Goal: Task Accomplishment & Management: Manage account settings

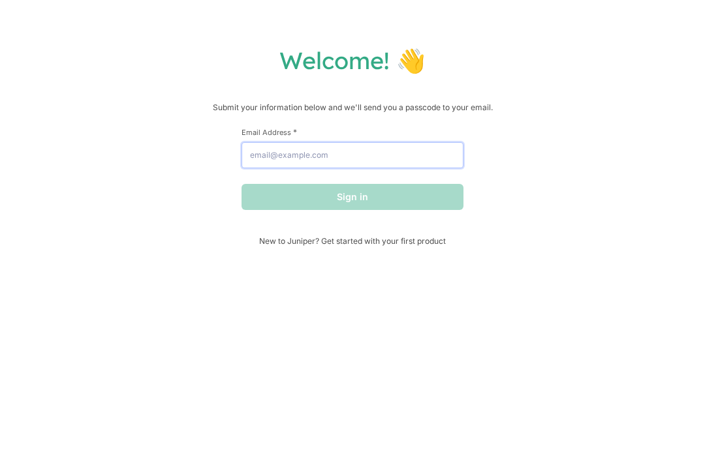
click at [432, 157] on input "Email Address *" at bounding box center [352, 155] width 222 height 26
click at [429, 157] on input "Email Address *" at bounding box center [352, 155] width 222 height 26
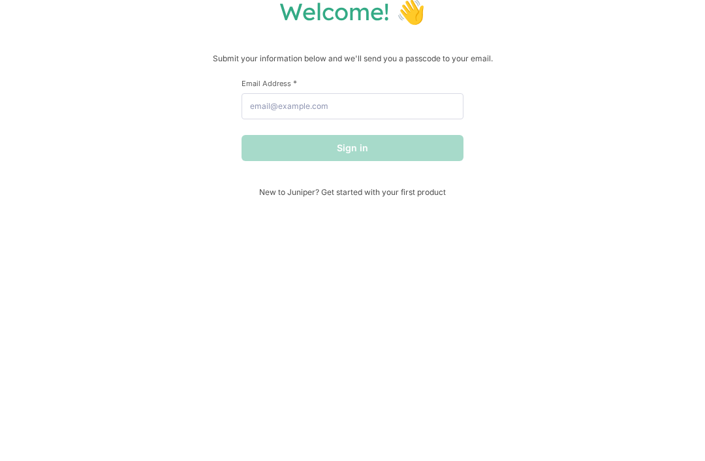
click at [449, 184] on div "Sign in" at bounding box center [352, 197] width 222 height 26
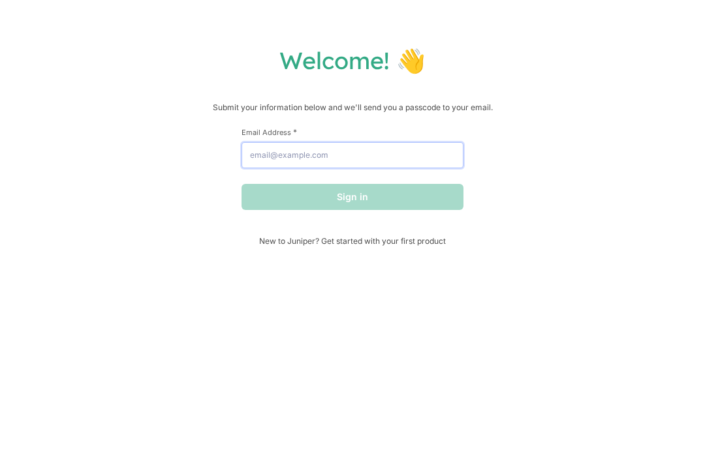
click at [434, 161] on input "Email Address *" at bounding box center [352, 155] width 222 height 26
click at [437, 154] on input "Email Address *" at bounding box center [352, 155] width 222 height 26
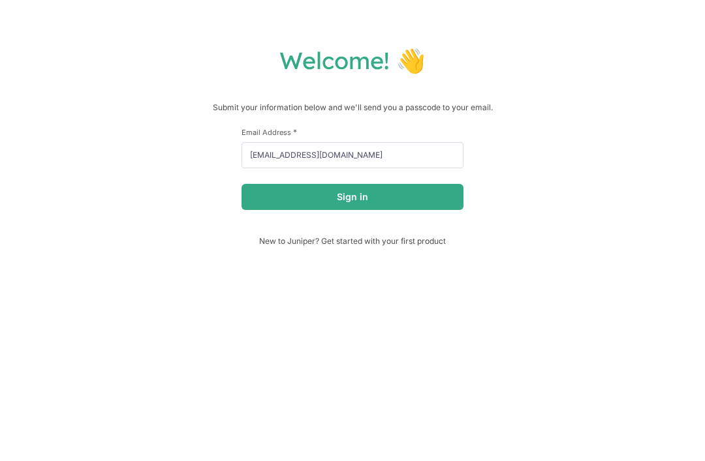
click at [588, 151] on div "Welcome! 👋 Submit your information below and we'll send you a passcode to your …" at bounding box center [352, 146] width 678 height 200
click at [386, 198] on button "Sign in" at bounding box center [352, 197] width 222 height 26
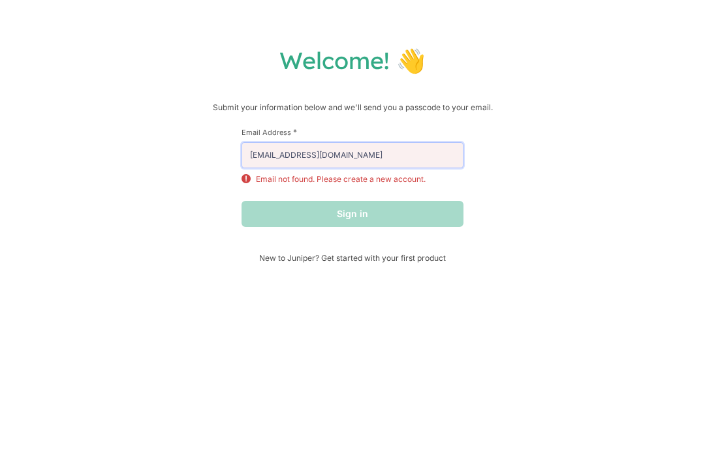
click at [444, 154] on input "[EMAIL_ADDRESS][DOMAIN_NAME]" at bounding box center [352, 155] width 222 height 26
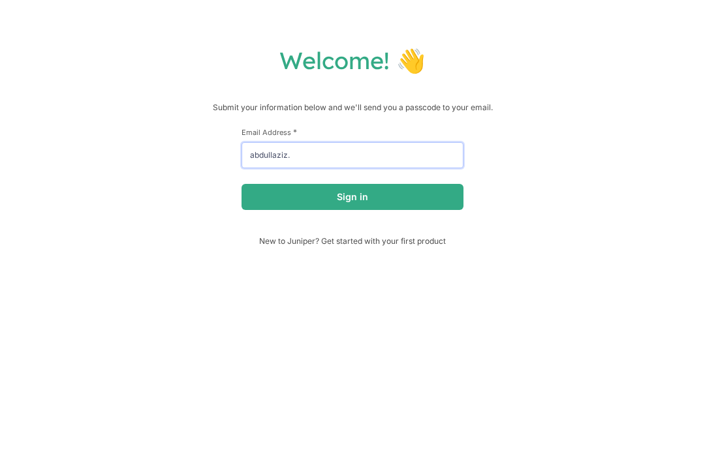
type input "abdullaziz"
click at [400, 161] on input "thehoneypiefa" at bounding box center [352, 155] width 222 height 26
type input "t"
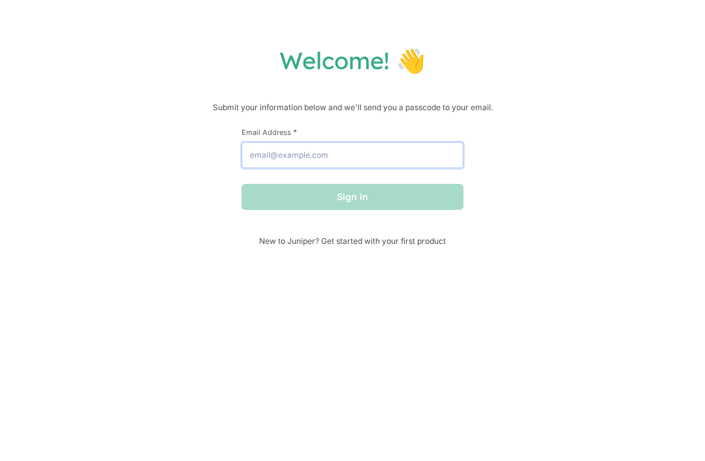
click at [262, 160] on input "Email Address *" at bounding box center [352, 155] width 222 height 26
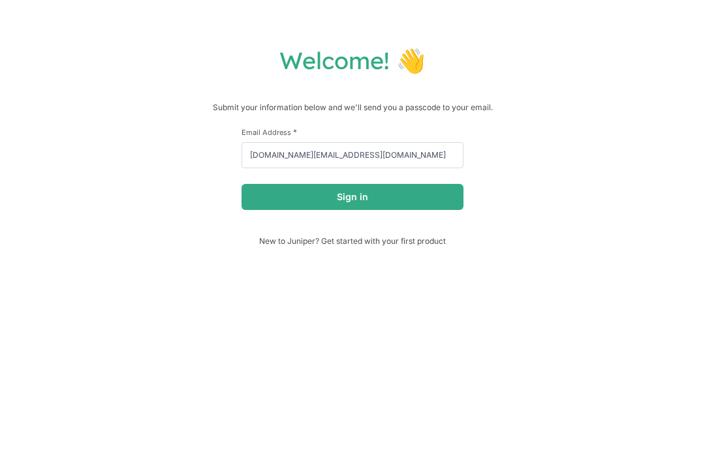
click at [438, 201] on button "Sign in" at bounding box center [352, 197] width 222 height 26
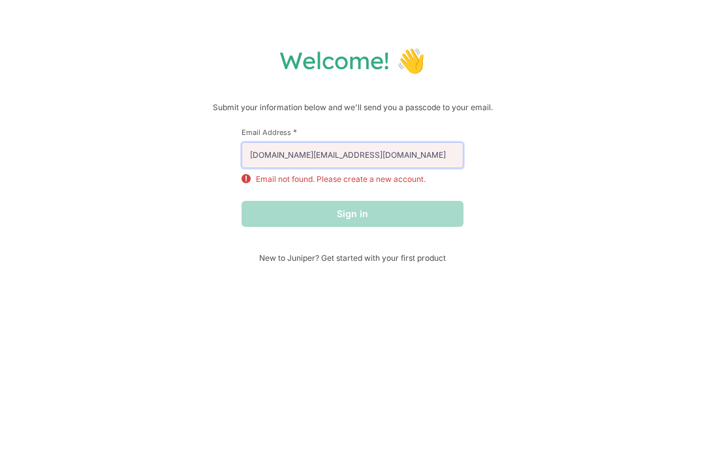
click at [438, 155] on input "[DOMAIN_NAME][EMAIL_ADDRESS][DOMAIN_NAME]" at bounding box center [352, 155] width 222 height 26
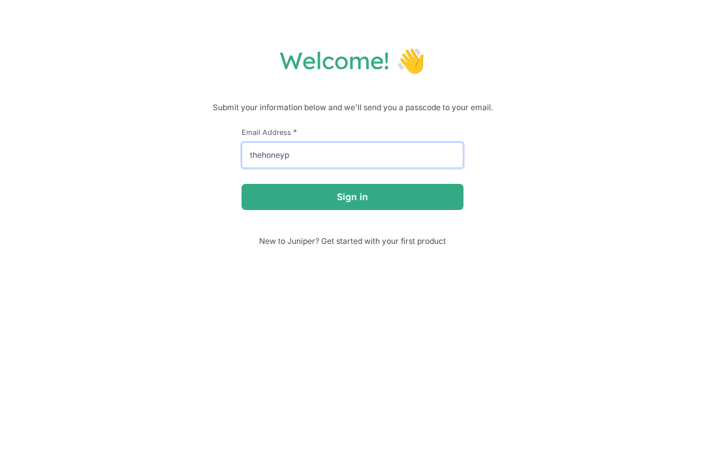
type input "thehoney"
type input "s"
click at [432, 200] on button "Sign in" at bounding box center [352, 197] width 222 height 26
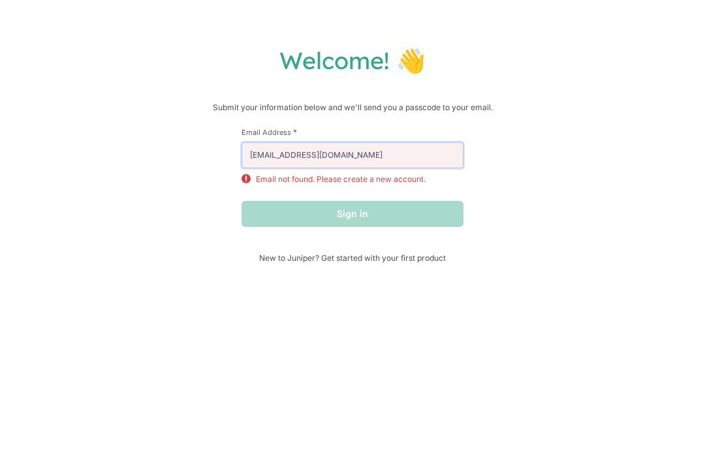
click at [439, 153] on input "[EMAIL_ADDRESS][DOMAIN_NAME]" at bounding box center [352, 155] width 222 height 26
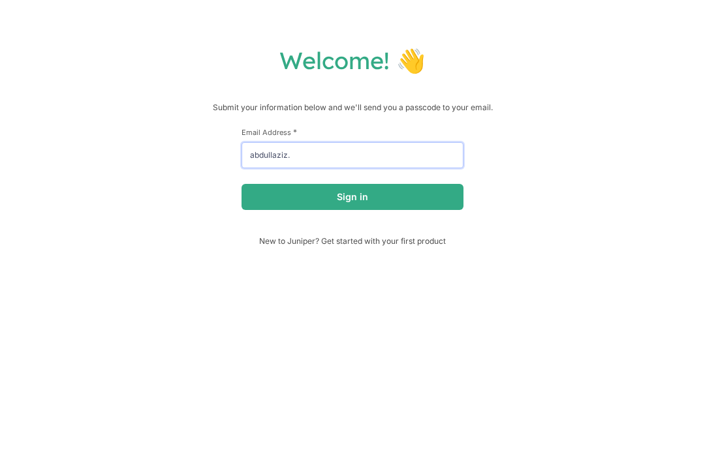
type input "abdullaziz"
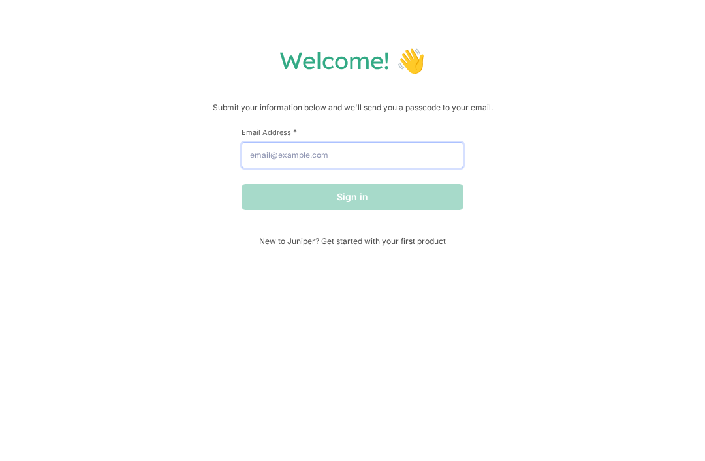
click at [245, 166] on input "Email Address *" at bounding box center [352, 155] width 222 height 26
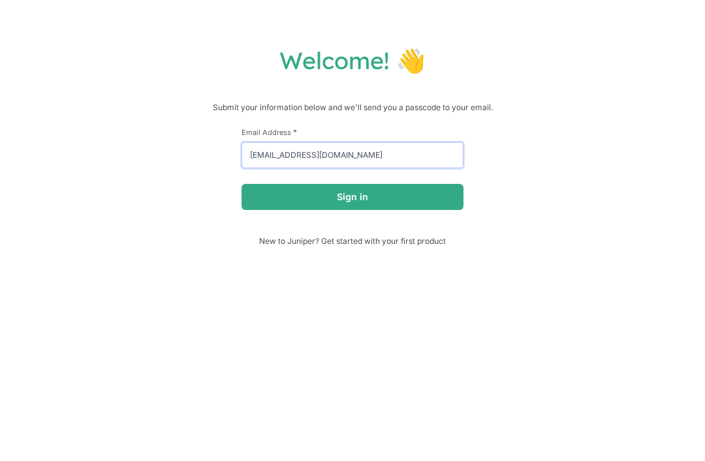
type input "[EMAIL_ADDRESS][DOMAIN_NAME]"
click at [430, 197] on button "Sign in" at bounding box center [352, 197] width 222 height 26
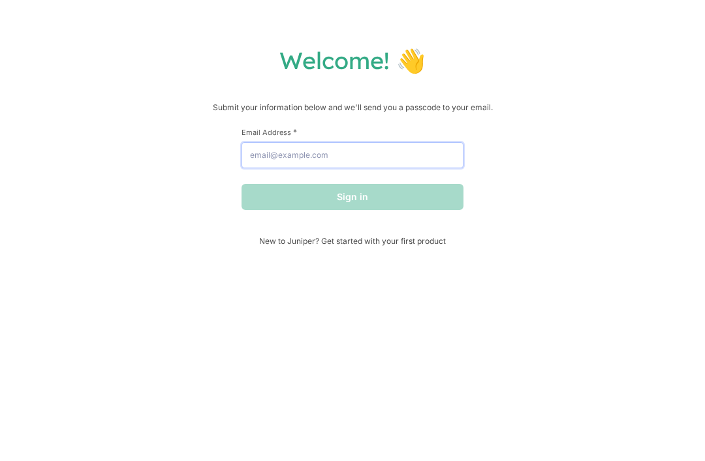
click at [417, 153] on input "Email Address *" at bounding box center [352, 155] width 222 height 26
click at [361, 151] on input "Email Address *" at bounding box center [352, 155] width 222 height 26
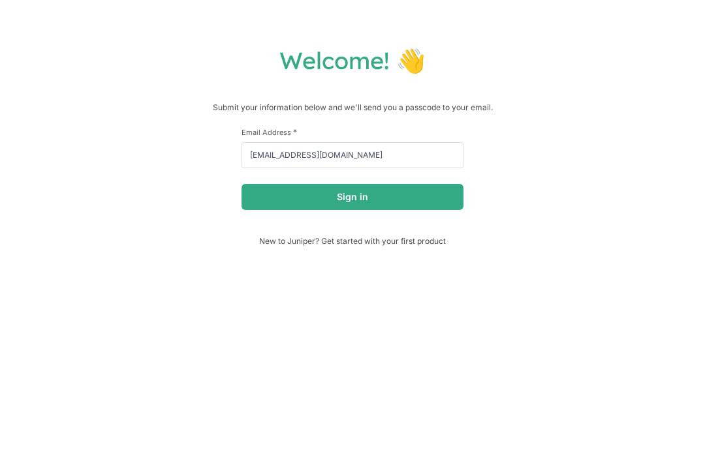
click at [435, 200] on button "Sign in" at bounding box center [352, 197] width 222 height 26
click at [434, 199] on div "Sign in" at bounding box center [352, 197] width 222 height 26
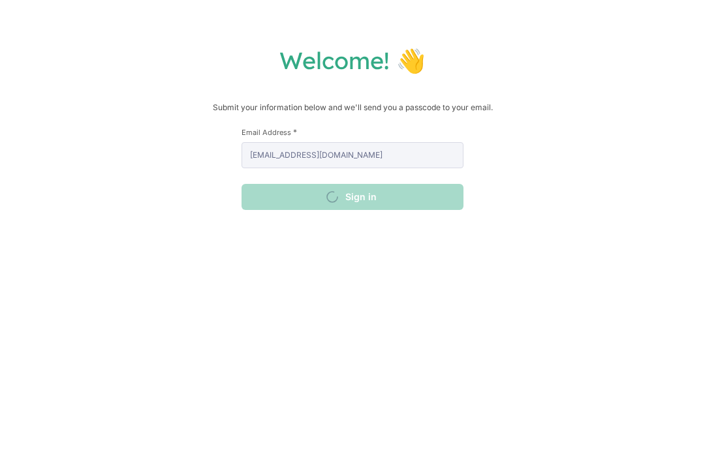
click at [430, 203] on div "Sign in" at bounding box center [352, 197] width 222 height 26
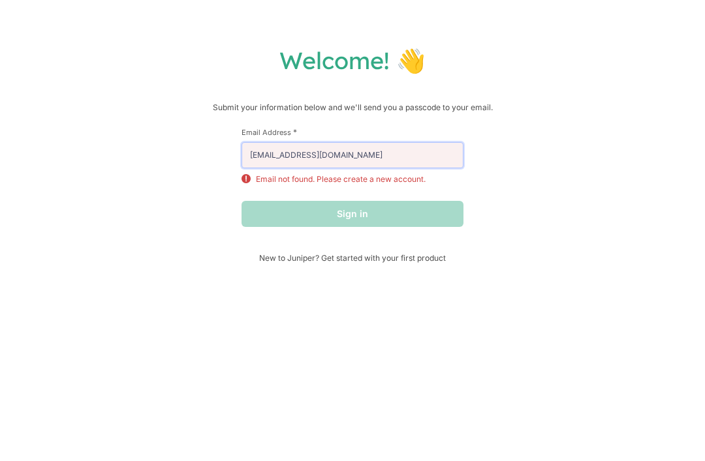
click at [401, 157] on input "[EMAIL_ADDRESS][DOMAIN_NAME]" at bounding box center [352, 155] width 222 height 26
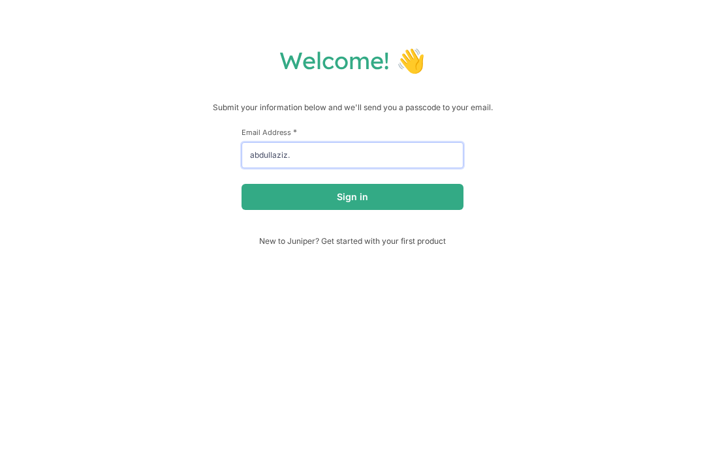
type input "abdullaziz"
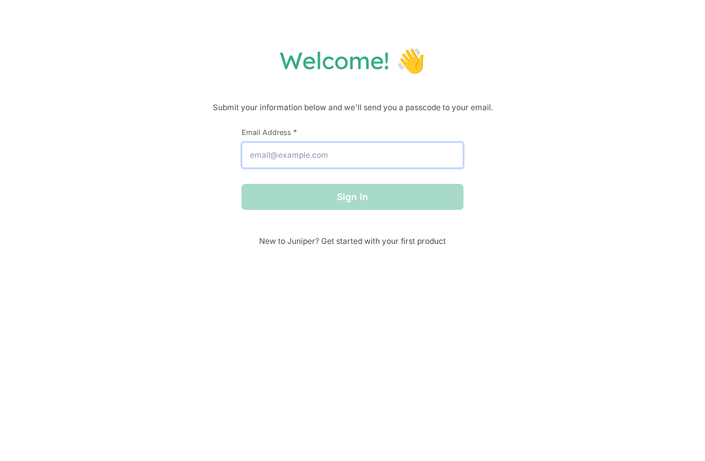
click at [415, 153] on input "Email Address *" at bounding box center [352, 155] width 222 height 26
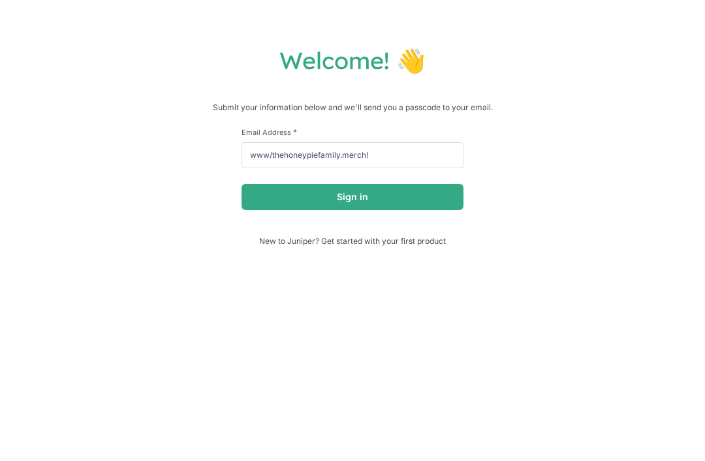
click at [430, 200] on button "Sign in" at bounding box center [352, 197] width 222 height 26
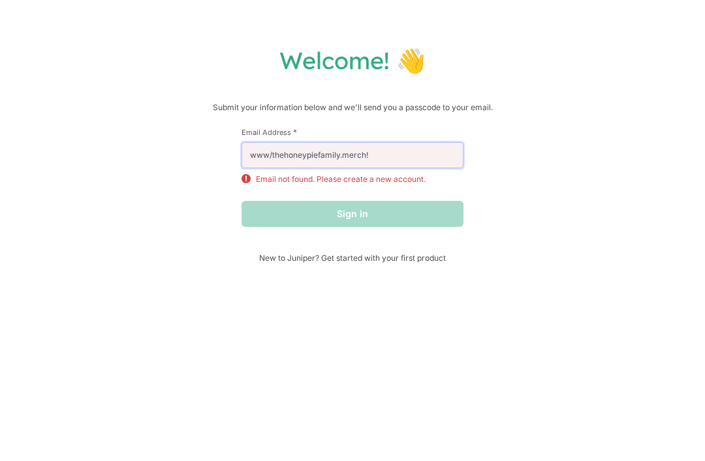
click at [436, 153] on input "www/thehoneypiefamily.merch!" at bounding box center [352, 155] width 222 height 26
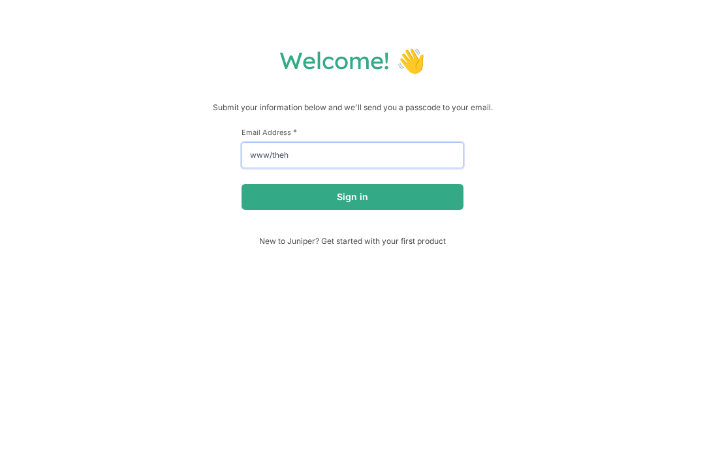
type input "www/the"
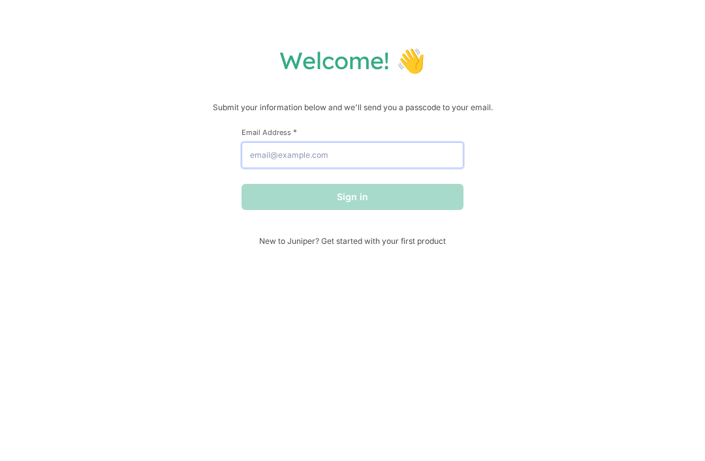
click at [412, 162] on input "Email Address *" at bounding box center [352, 155] width 222 height 26
click at [429, 155] on input "Email Address *" at bounding box center [352, 155] width 222 height 26
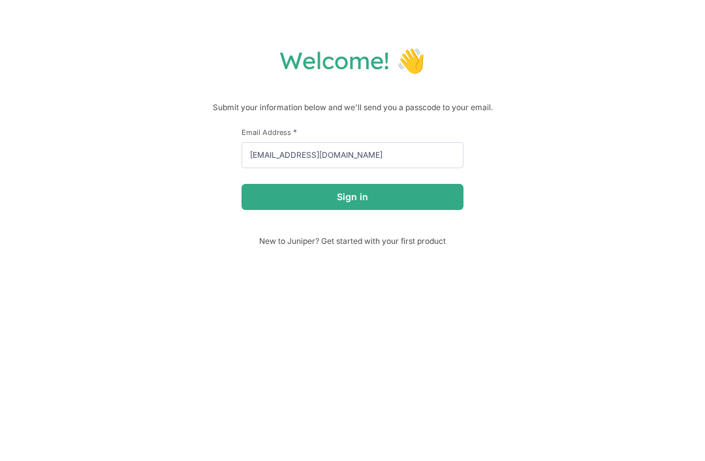
click at [435, 205] on button "Sign in" at bounding box center [352, 197] width 222 height 26
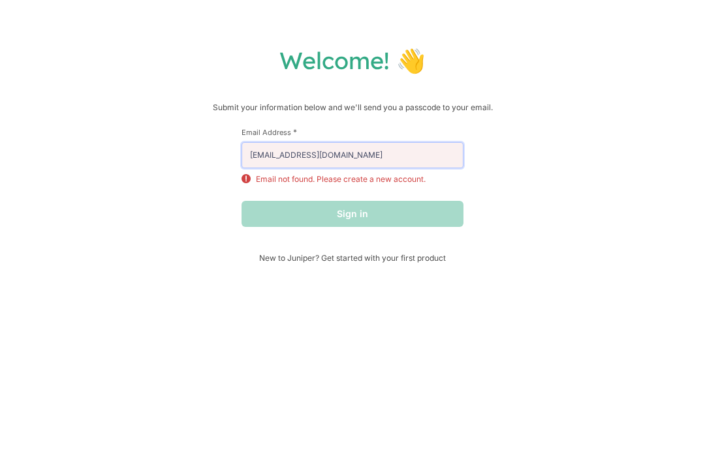
click at [435, 158] on input "yasmeen_law@hotmail.com" at bounding box center [352, 155] width 222 height 26
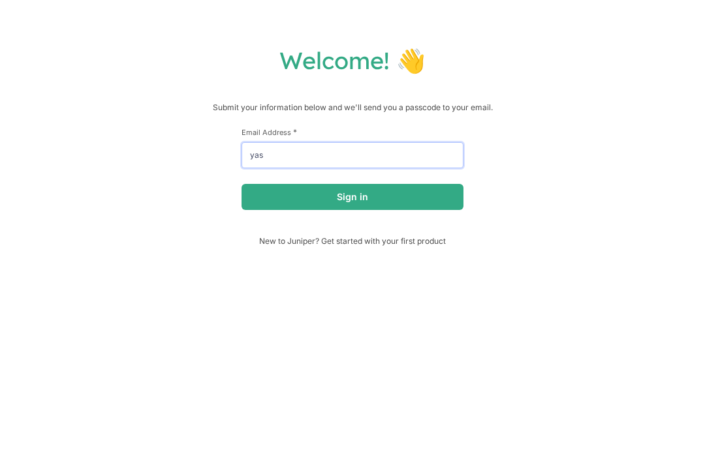
type input "ya"
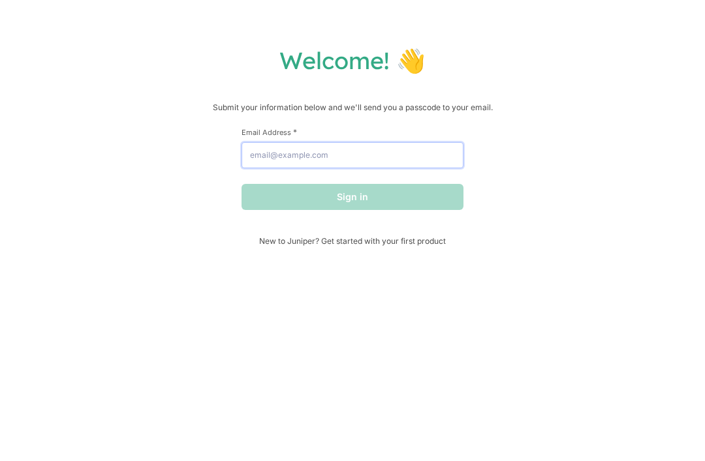
click at [416, 161] on input "Email Address *" at bounding box center [352, 155] width 222 height 26
click at [416, 156] on input "Email Address *" at bounding box center [352, 155] width 222 height 26
click at [282, 166] on input "Email Address *" at bounding box center [352, 155] width 222 height 26
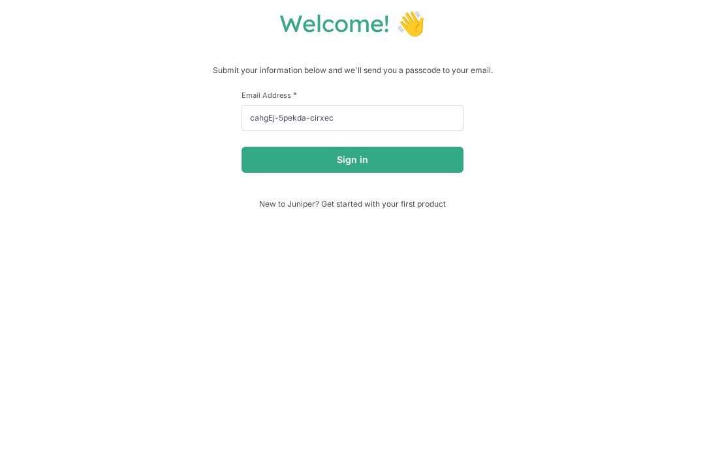
click at [430, 184] on button "Sign in" at bounding box center [352, 197] width 222 height 26
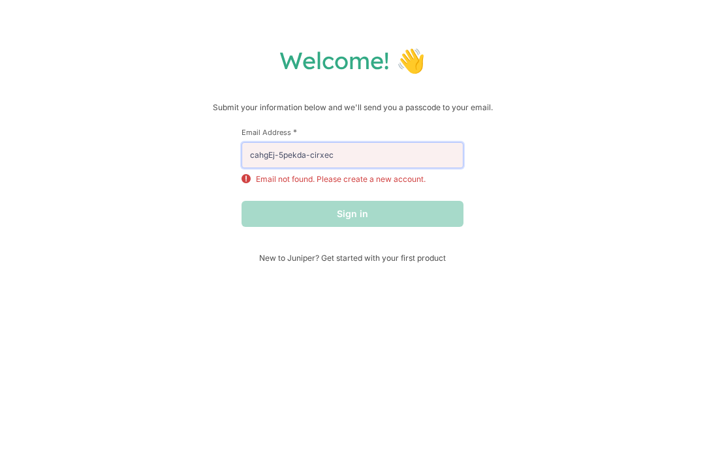
click at [442, 159] on input "cahgEj-5pekda-cirxec" at bounding box center [352, 155] width 222 height 26
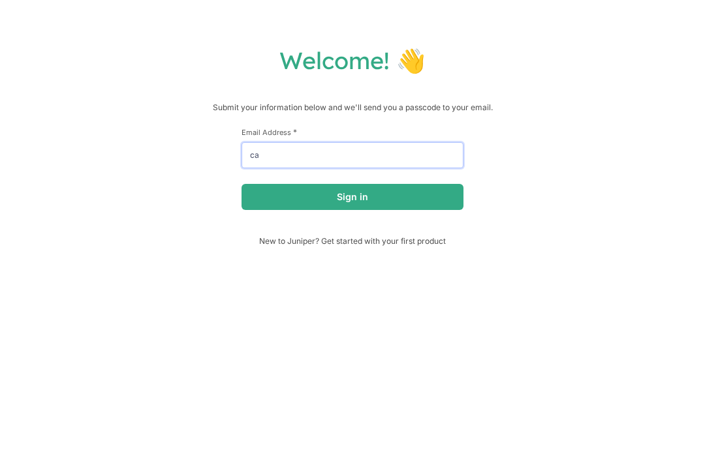
type input "c"
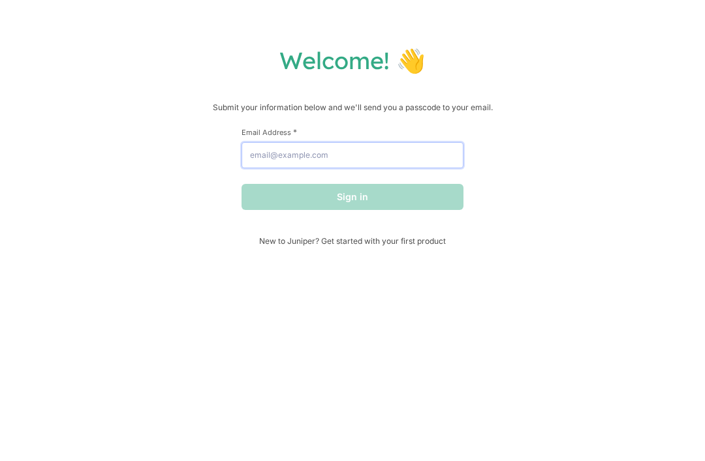
click at [399, 152] on input "Email Address *" at bounding box center [352, 155] width 222 height 26
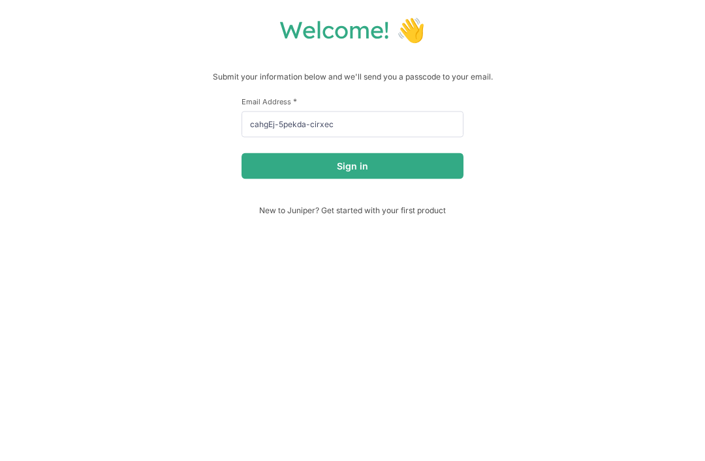
click at [423, 184] on button "Sign in" at bounding box center [352, 197] width 222 height 26
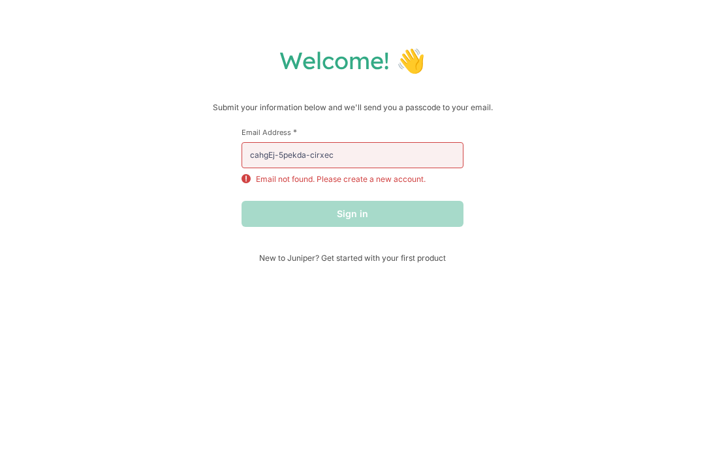
click at [450, 200] on form "First Name * Last Name * Email Address * cahgEj-5pekda-cirxec Email not found. …" at bounding box center [352, 177] width 222 height 100
click at [427, 148] on input "cahgEj-5pekda-cirxec" at bounding box center [352, 155] width 222 height 26
click at [376, 162] on input "cahgEj-5pekda-cirxec" at bounding box center [352, 155] width 222 height 26
type input "cahgEj-5pekda-cirxe"
